Goal: Task Accomplishment & Management: Manage account settings

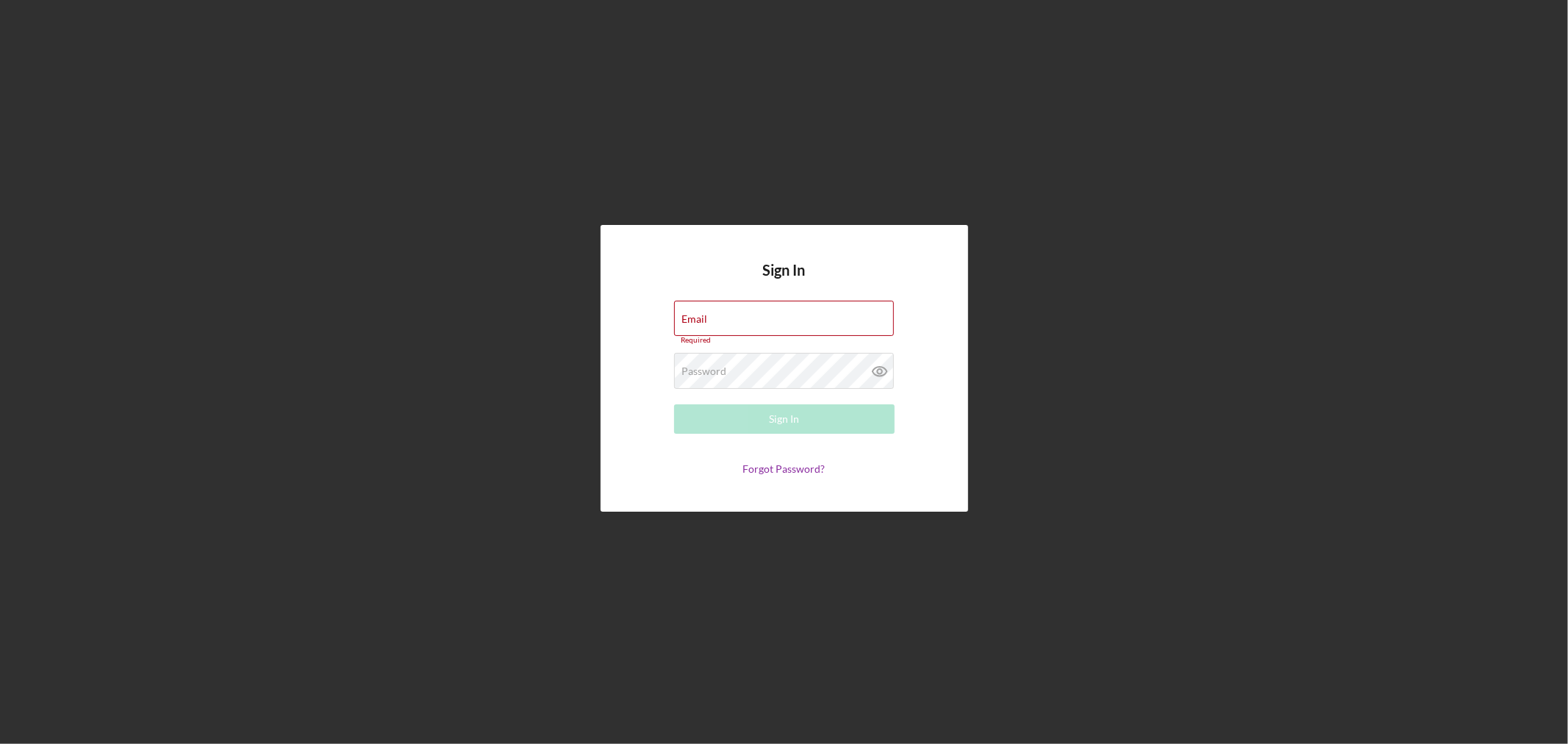
type input "[EMAIL_ADDRESS][DOMAIN_NAME]"
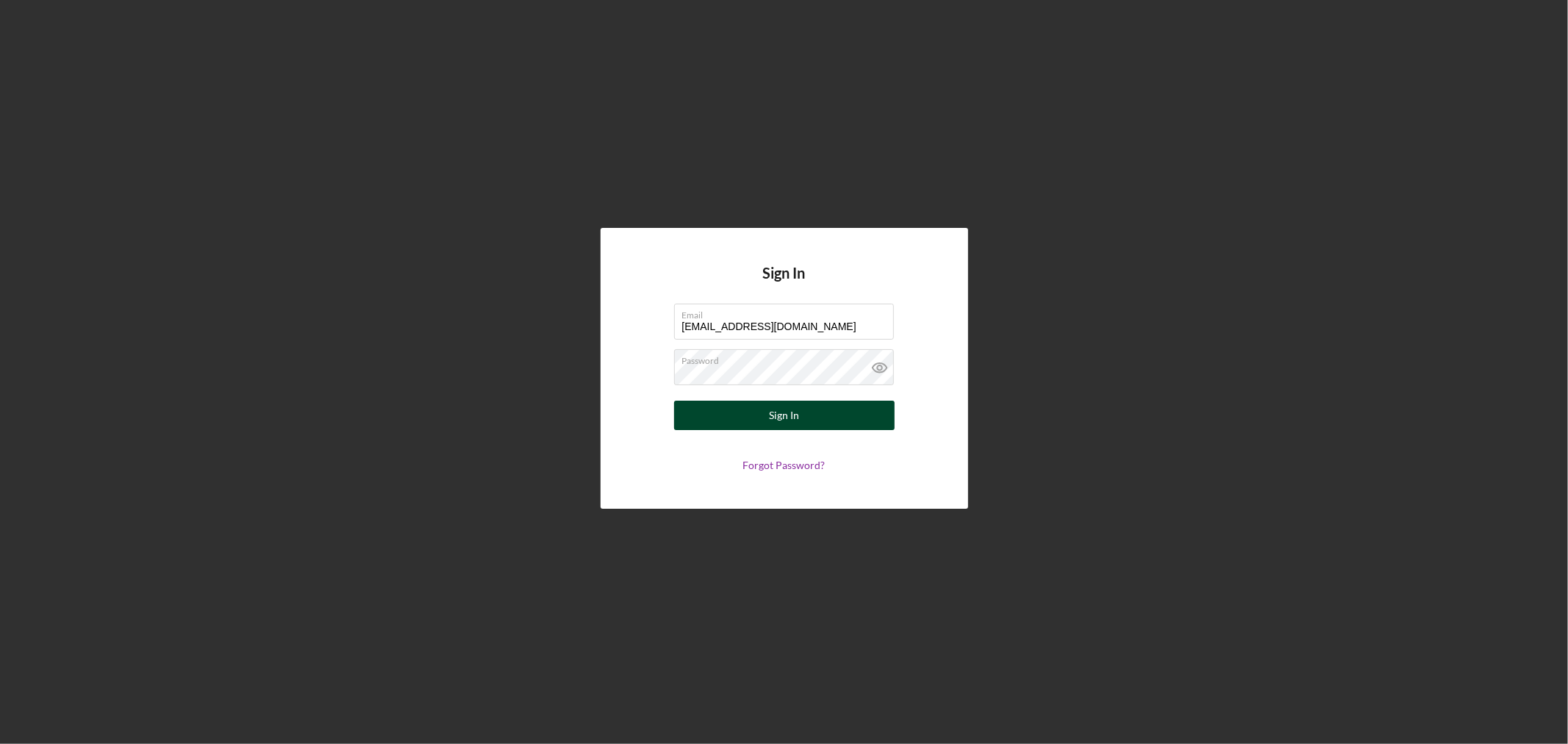
click at [810, 416] on button "Sign In" at bounding box center [784, 415] width 221 height 29
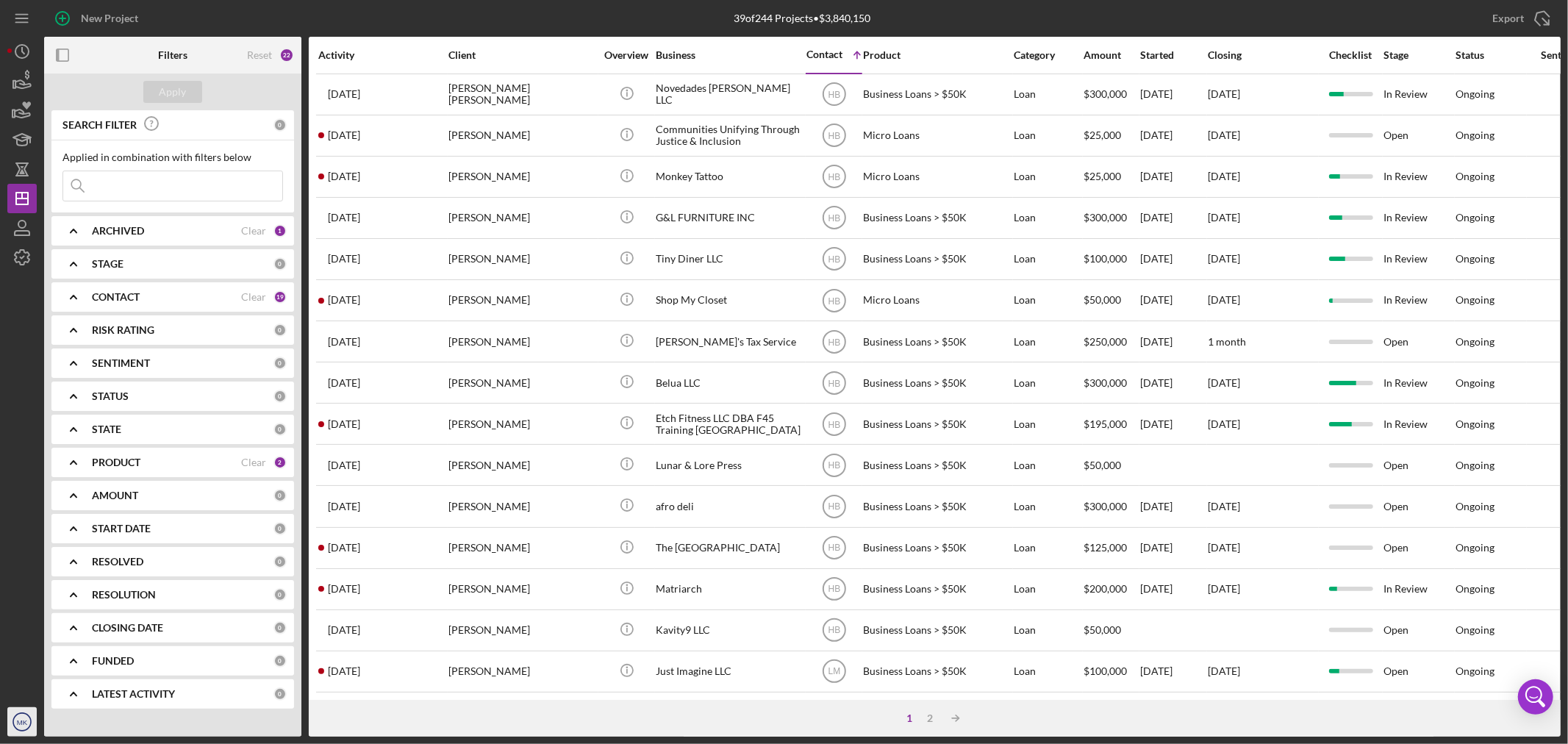
click at [24, 724] on text "MK" at bounding box center [23, 723] width 11 height 8
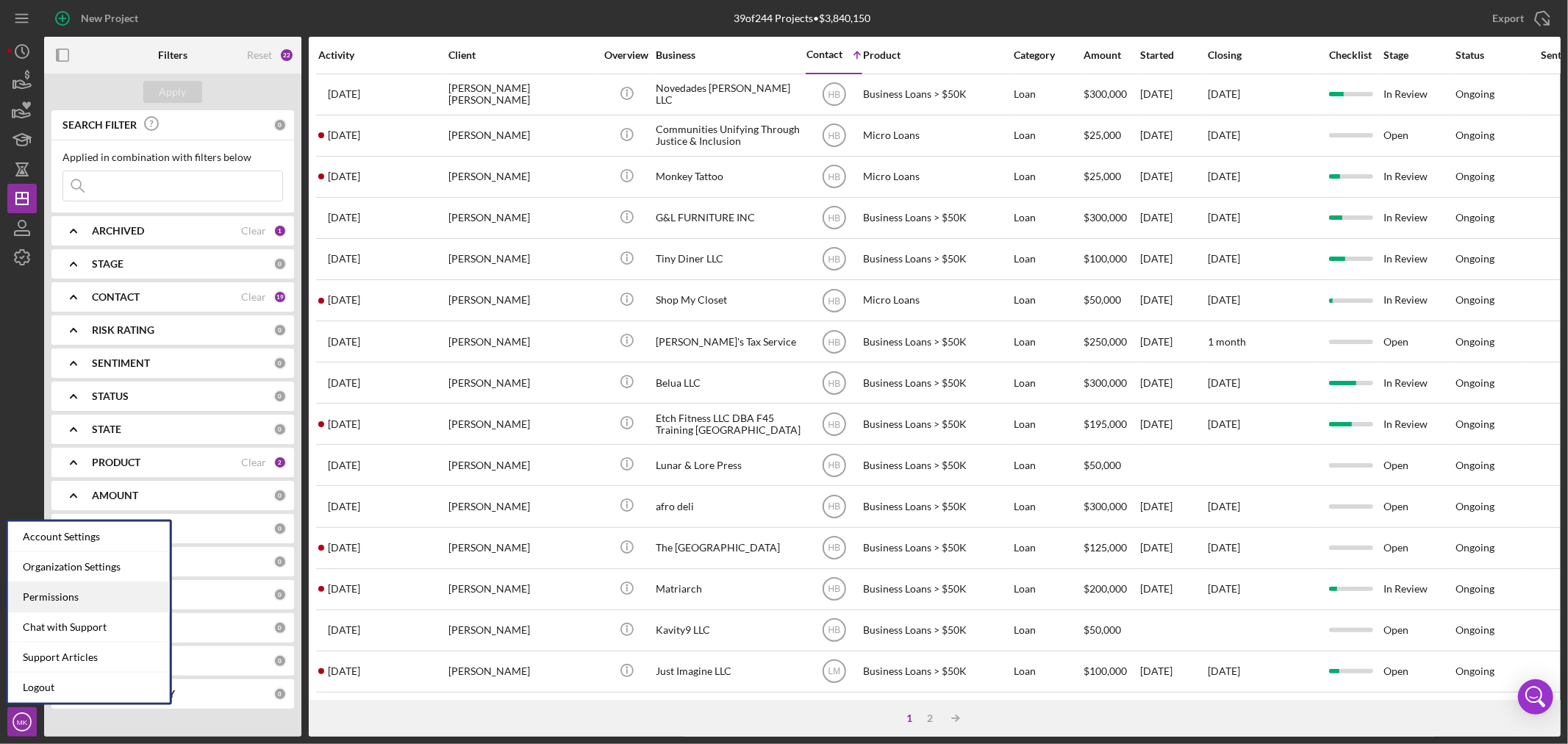
click at [114, 594] on div "Permissions" at bounding box center [89, 597] width 162 height 30
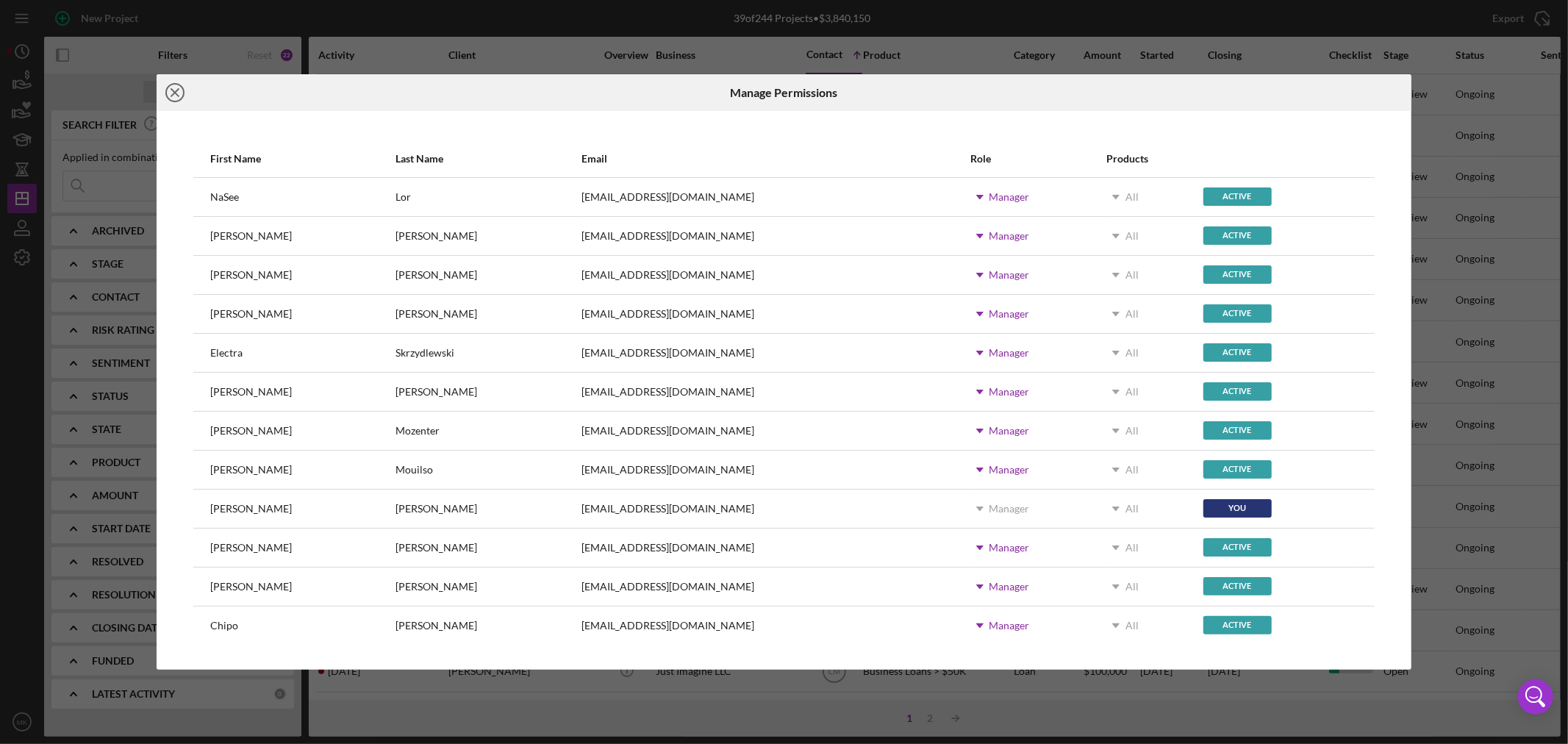
click at [177, 89] on icon "Icon/Close" at bounding box center [174, 92] width 37 height 37
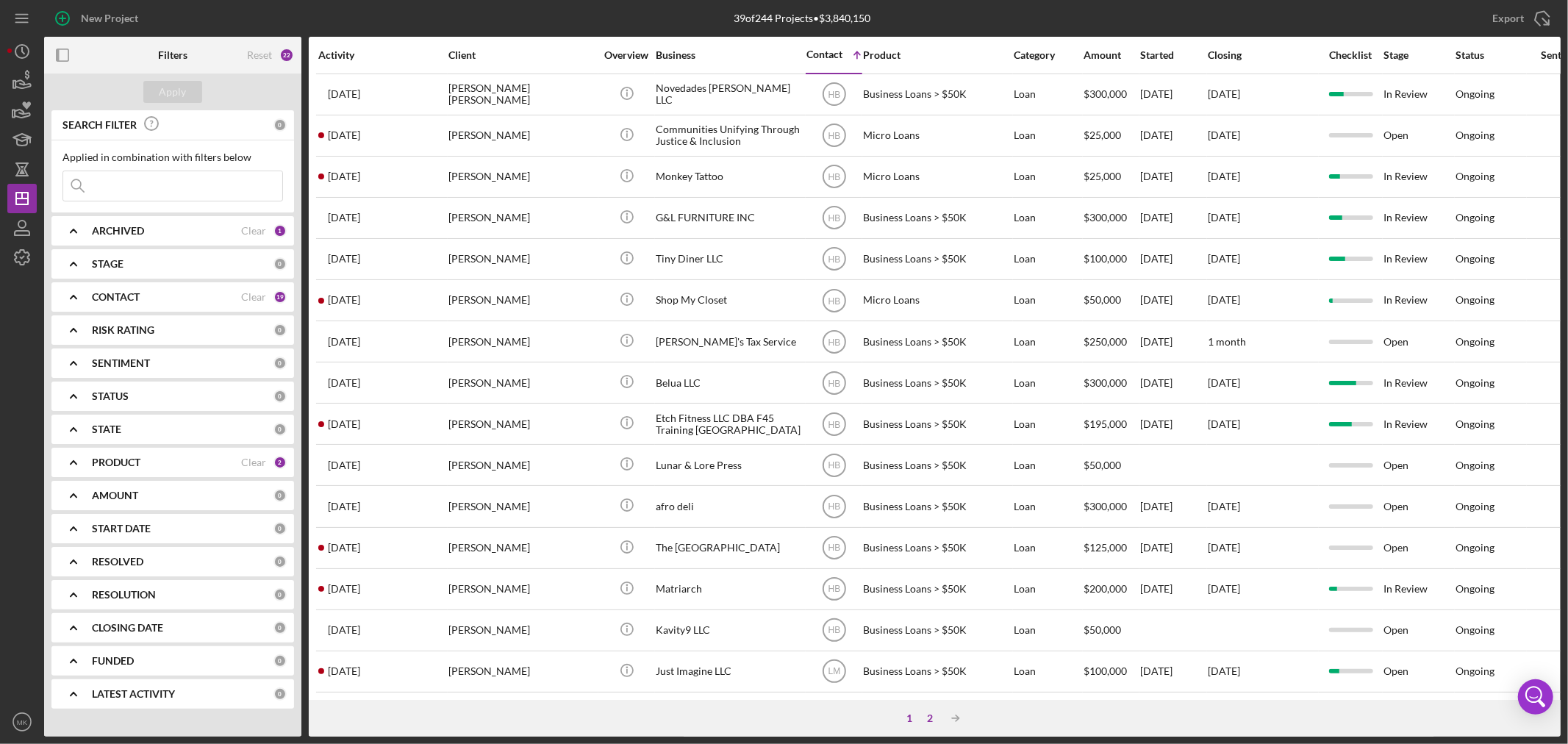
click at [932, 716] on div "2" at bounding box center [930, 718] width 20 height 11
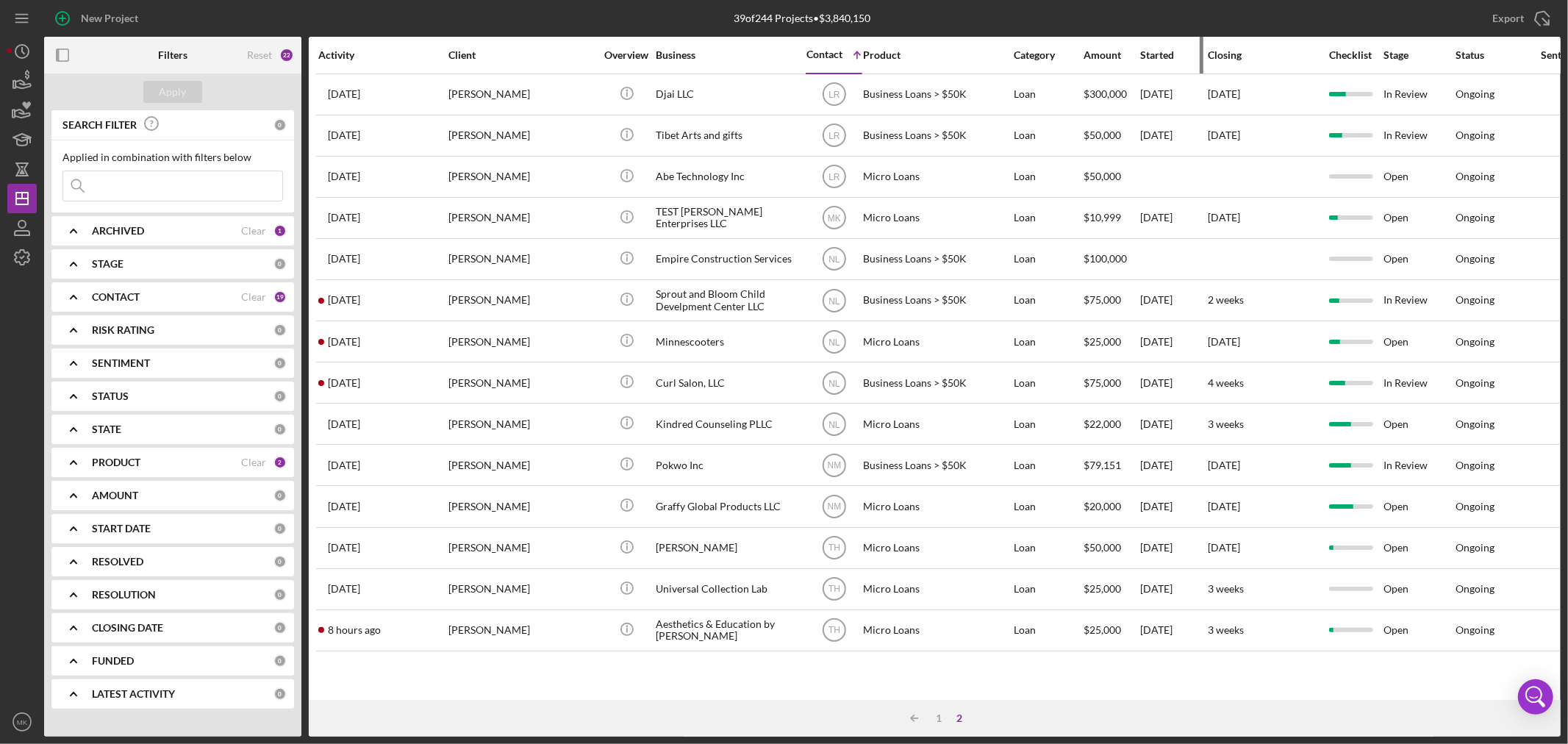
click at [1160, 51] on div "Started" at bounding box center [1173, 55] width 66 height 11
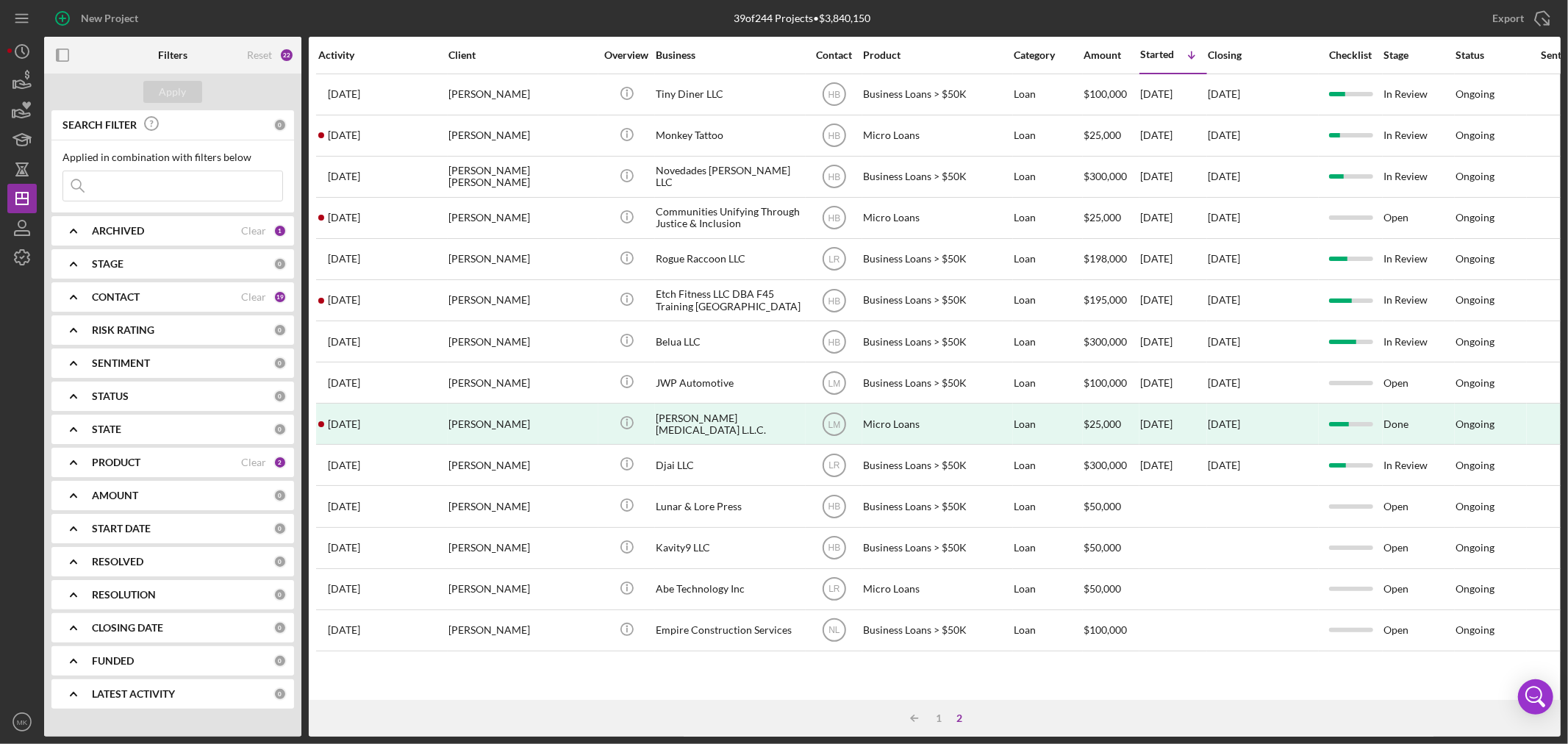
click at [959, 715] on div "2" at bounding box center [959, 718] width 20 height 11
click at [939, 713] on div "1" at bounding box center [939, 718] width 20 height 11
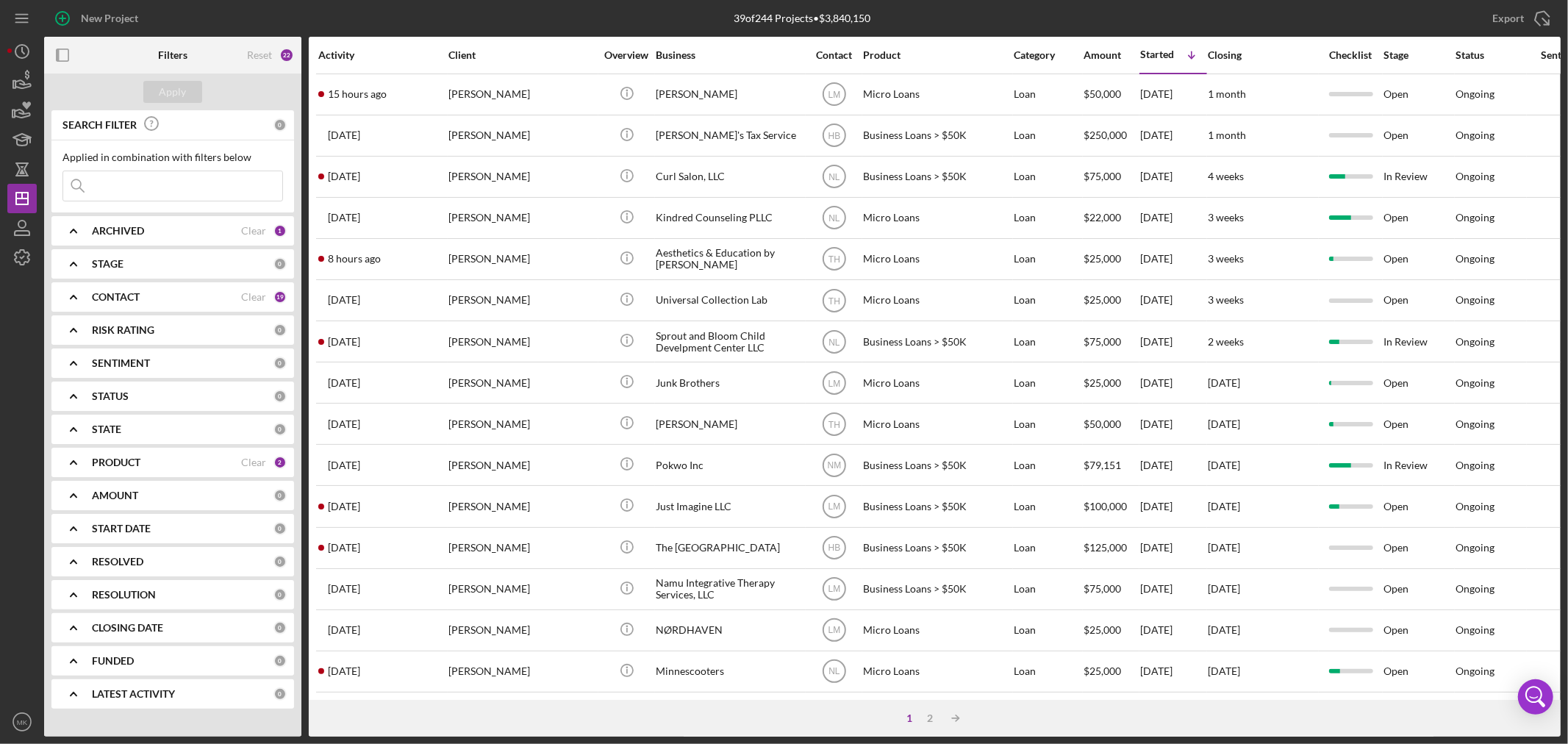
click at [130, 461] on b "PRODUCT" at bounding box center [116, 462] width 49 height 11
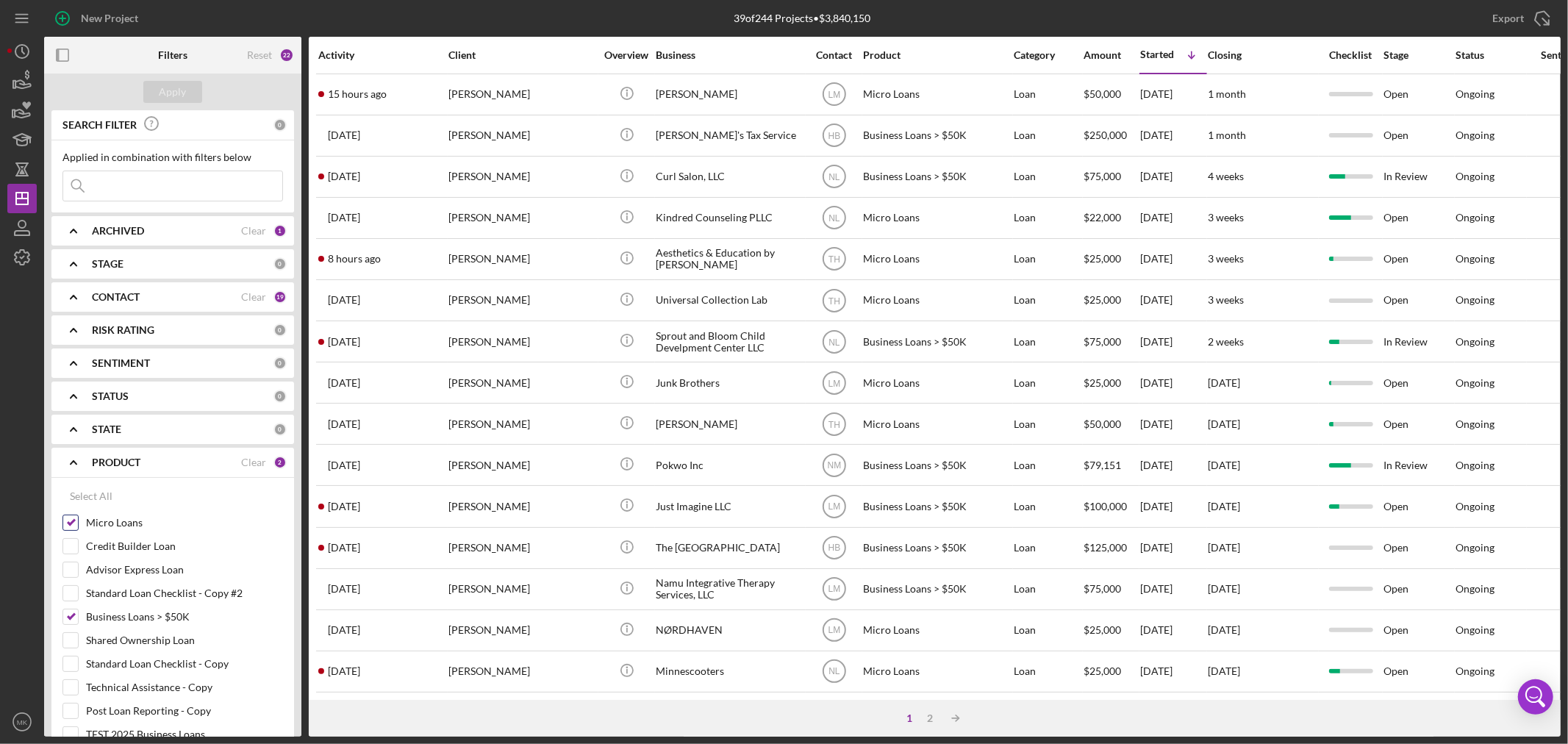
click at [73, 523] on input "Micro Loans" at bounding box center [71, 523] width 15 height 15
checkbox input "false"
click at [74, 615] on input "Business Loans > $50K" at bounding box center [71, 617] width 15 height 15
checkbox input "false"
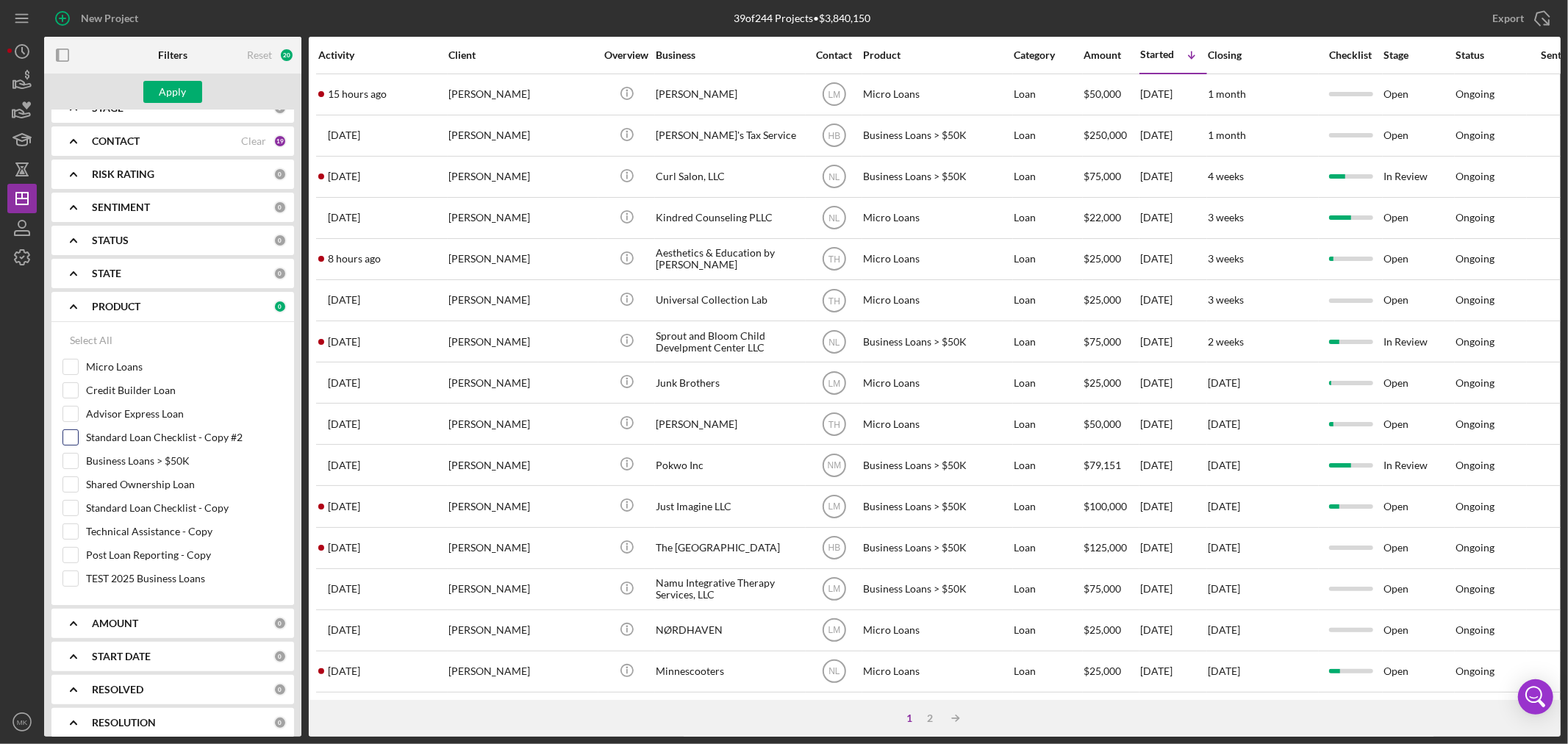
scroll to position [164, 0]
click at [72, 480] on input "Shared Ownership Loan" at bounding box center [71, 477] width 15 height 15
checkbox input "true"
click at [173, 92] on div "Apply" at bounding box center [173, 91] width 27 height 22
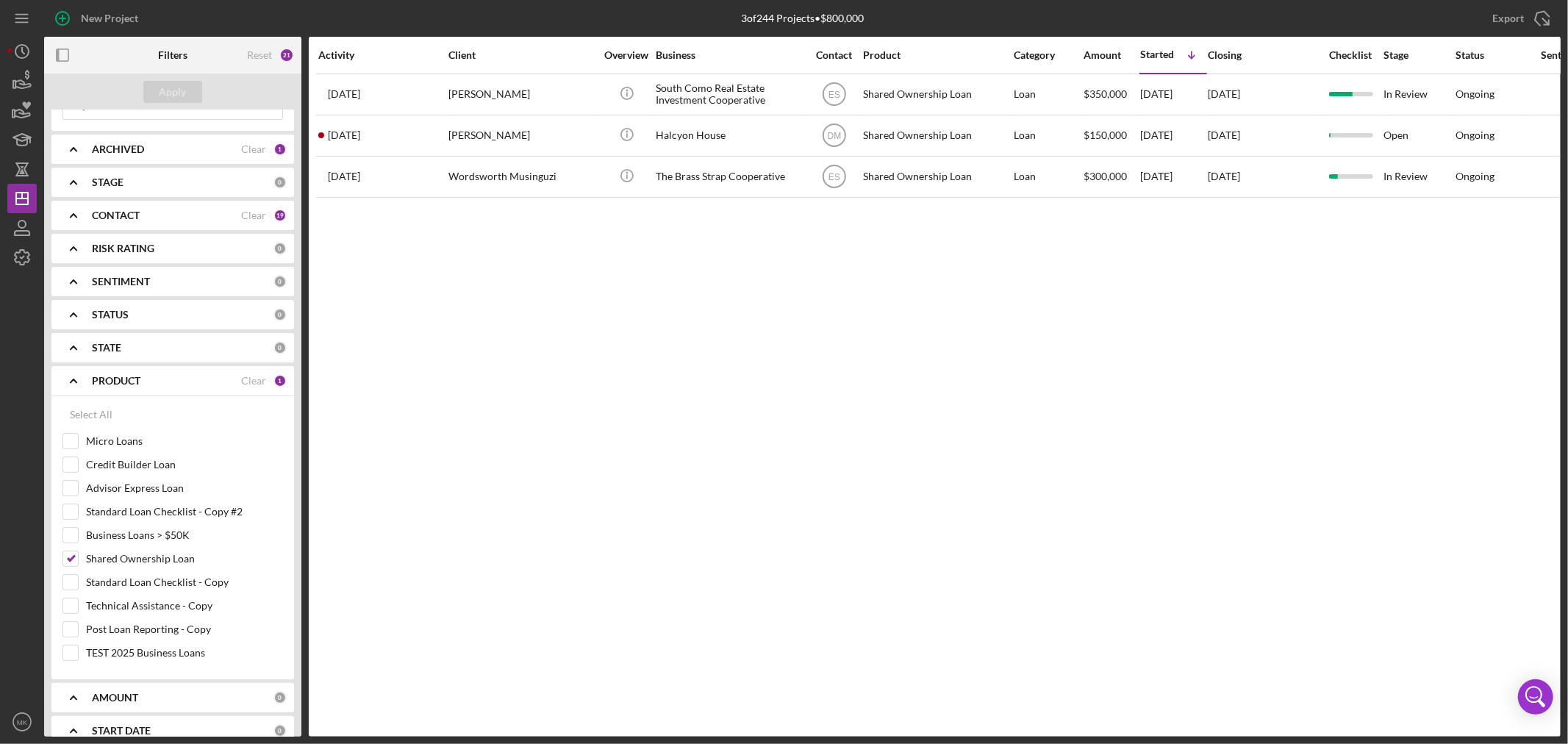
scroll to position [0, 0]
